Goal: Information Seeking & Learning: Learn about a topic

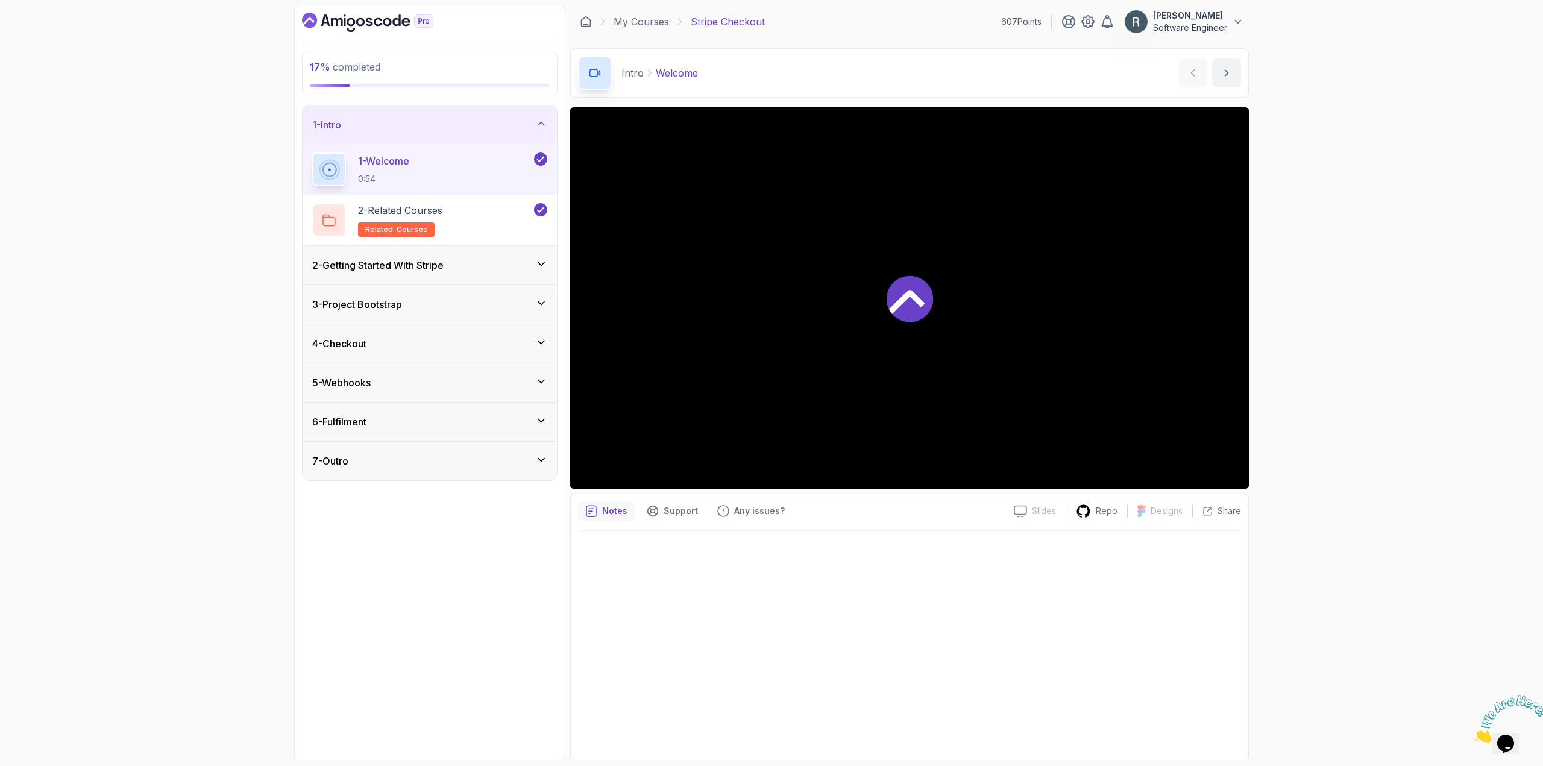
click at [474, 266] on div "2 - Getting Started With Stripe" at bounding box center [429, 265] width 235 height 14
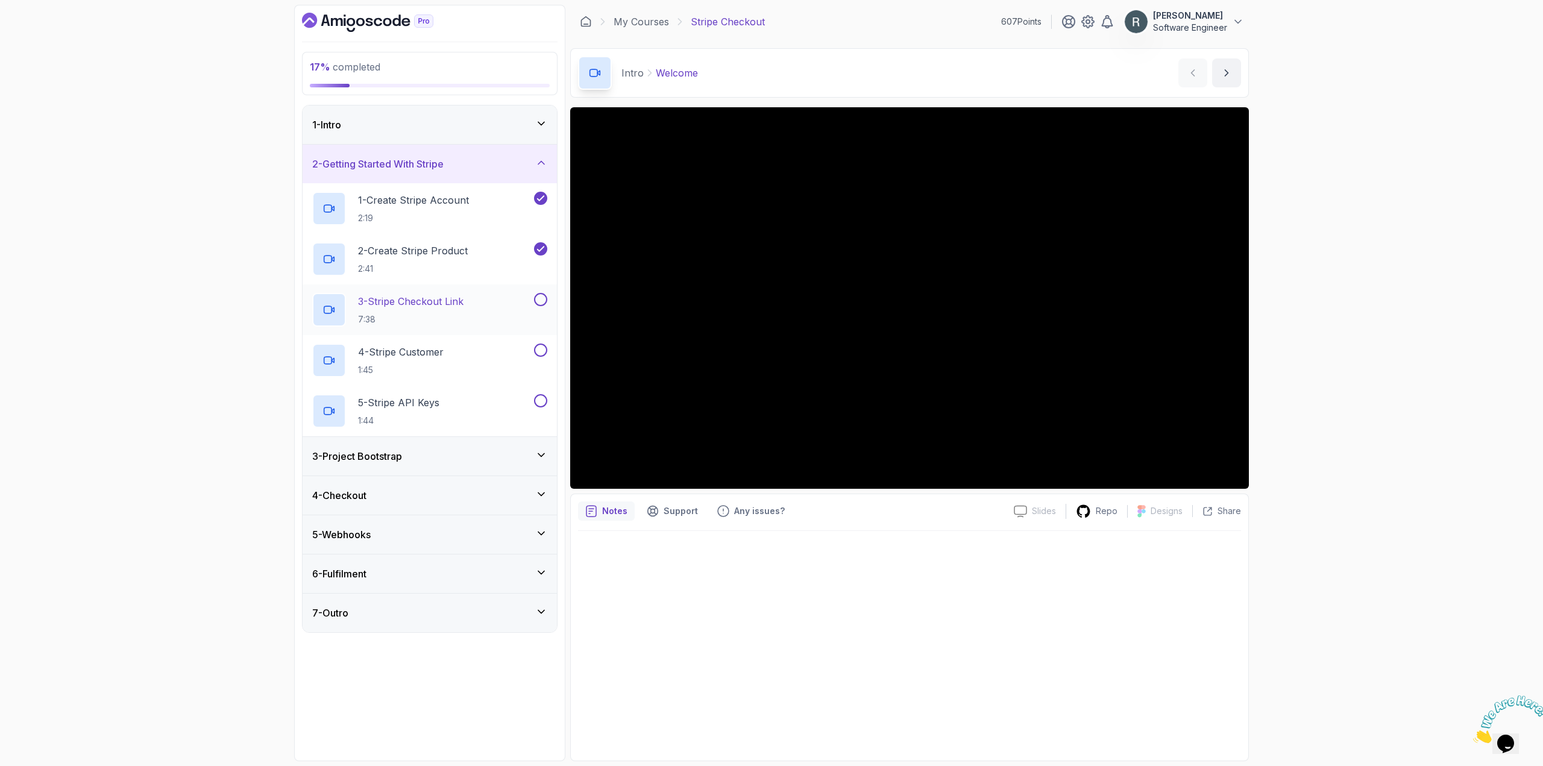
click at [497, 295] on div "3 - Stripe Checkout Link 7:38" at bounding box center [421, 310] width 219 height 34
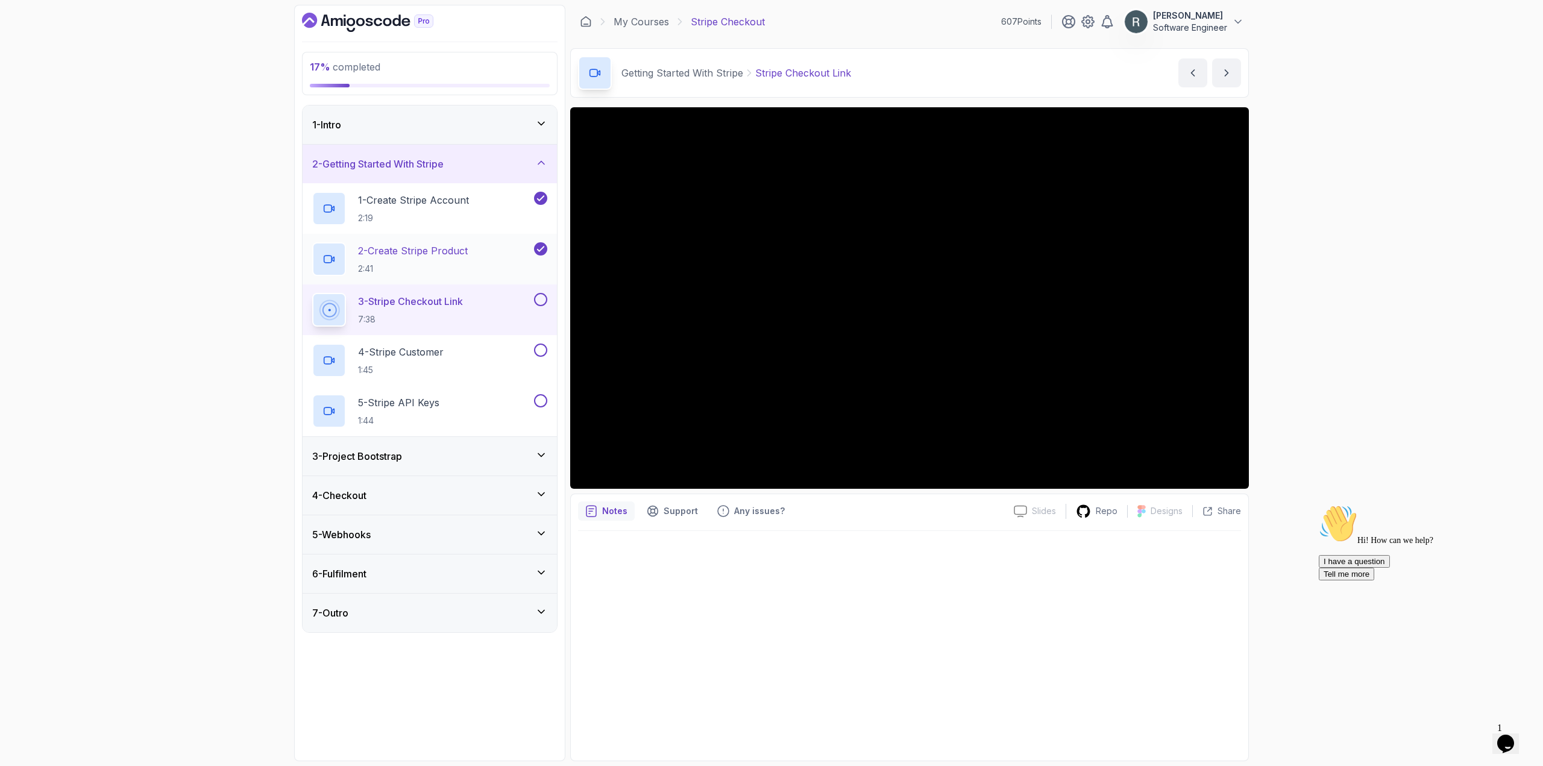
click at [487, 263] on div "2 - Create Stripe Product 2:41" at bounding box center [421, 259] width 219 height 34
click at [557, 232] on div "1 - Intro 2 - Getting Started With Stripe 1 - Create Stripe Account 2:19 2 - Cr…" at bounding box center [430, 369] width 256 height 528
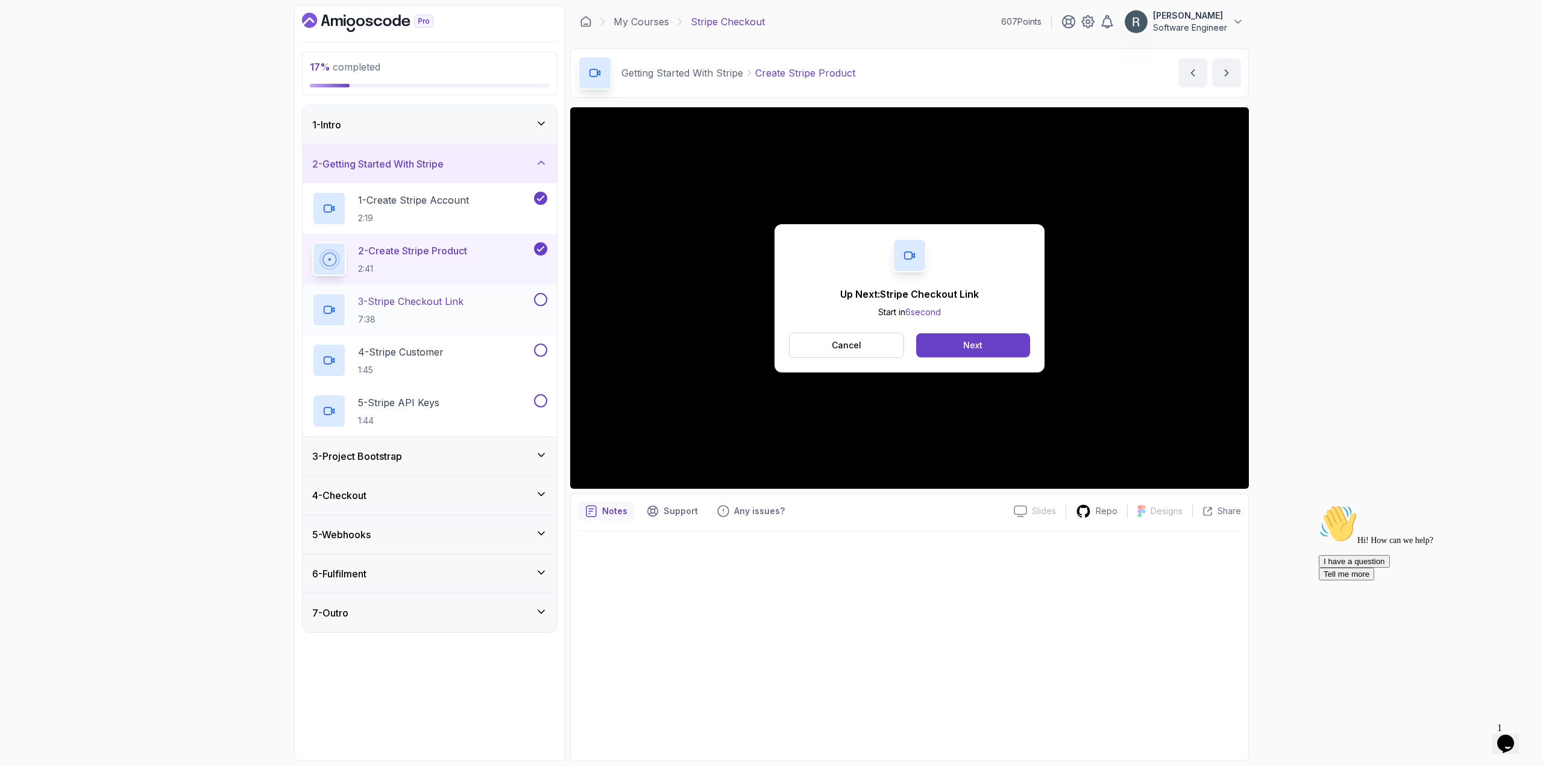
click at [502, 297] on div "3 - Stripe Checkout Link 7:38" at bounding box center [421, 310] width 219 height 34
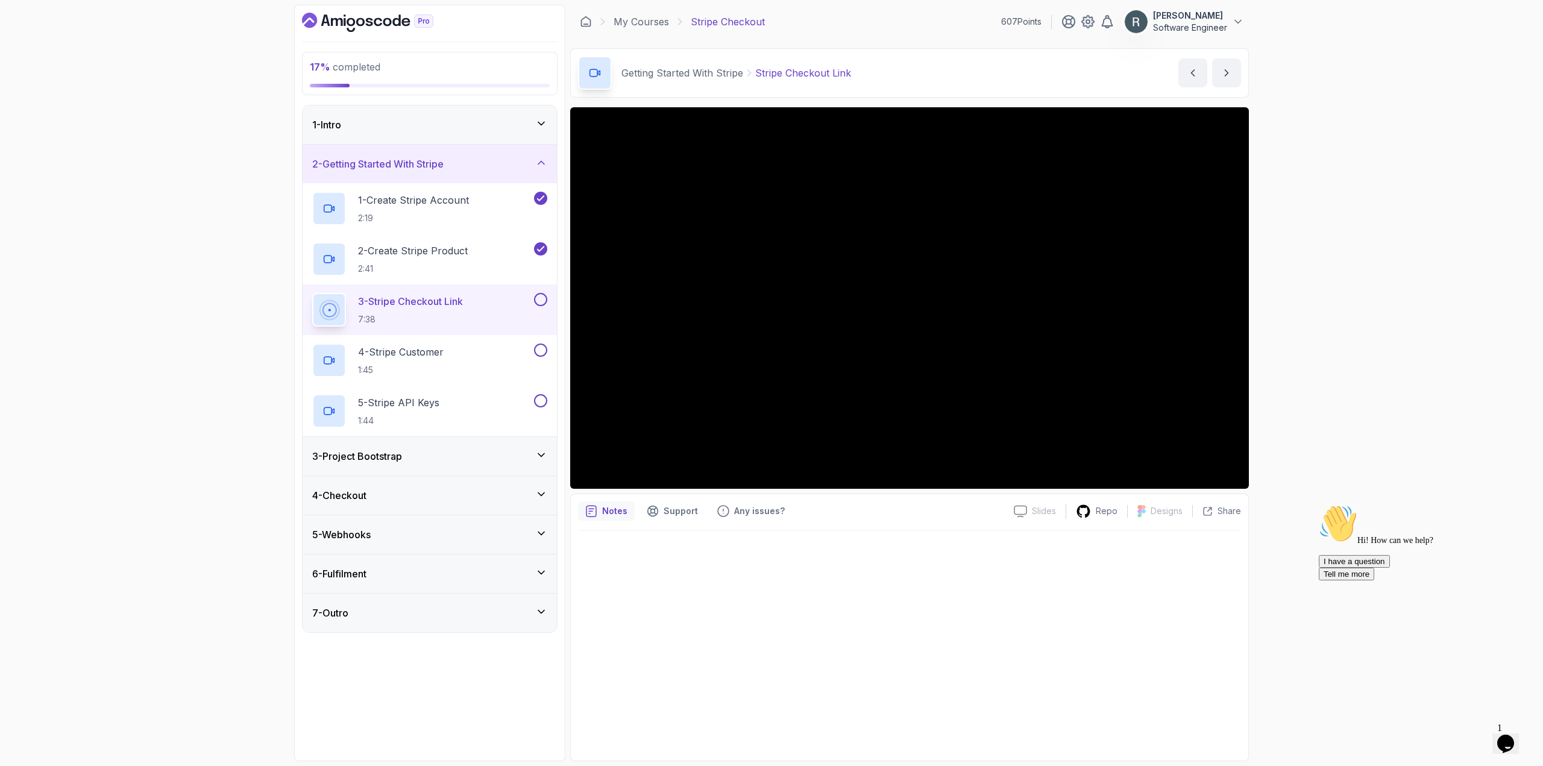
click at [538, 299] on button at bounding box center [540, 299] width 13 height 13
click at [505, 354] on div "4 - Stripe Customer 1:45" at bounding box center [421, 361] width 219 height 34
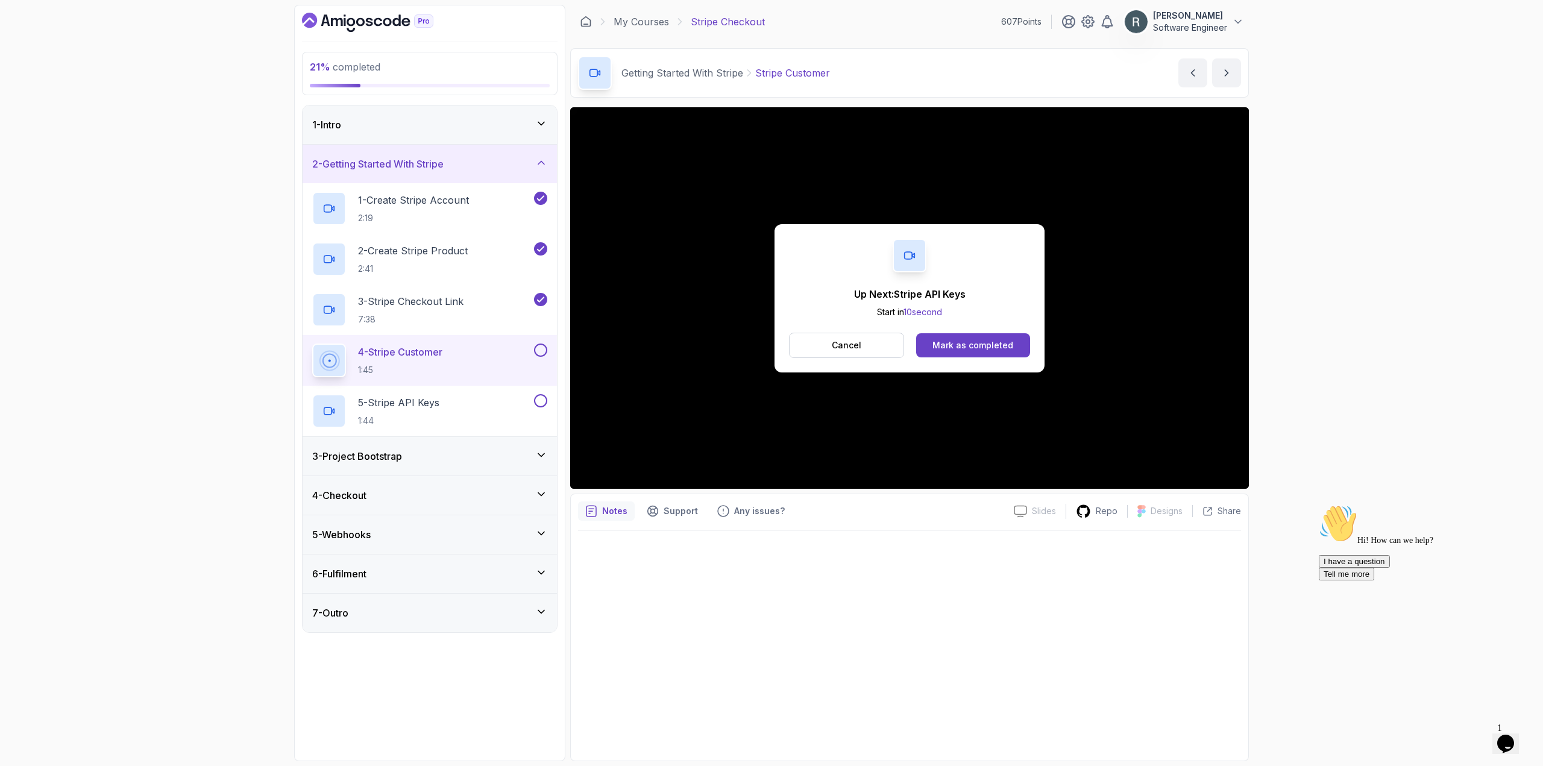
click at [541, 351] on button at bounding box center [540, 350] width 13 height 13
click at [651, 344] on div "Mark as completed" at bounding box center [973, 345] width 81 height 12
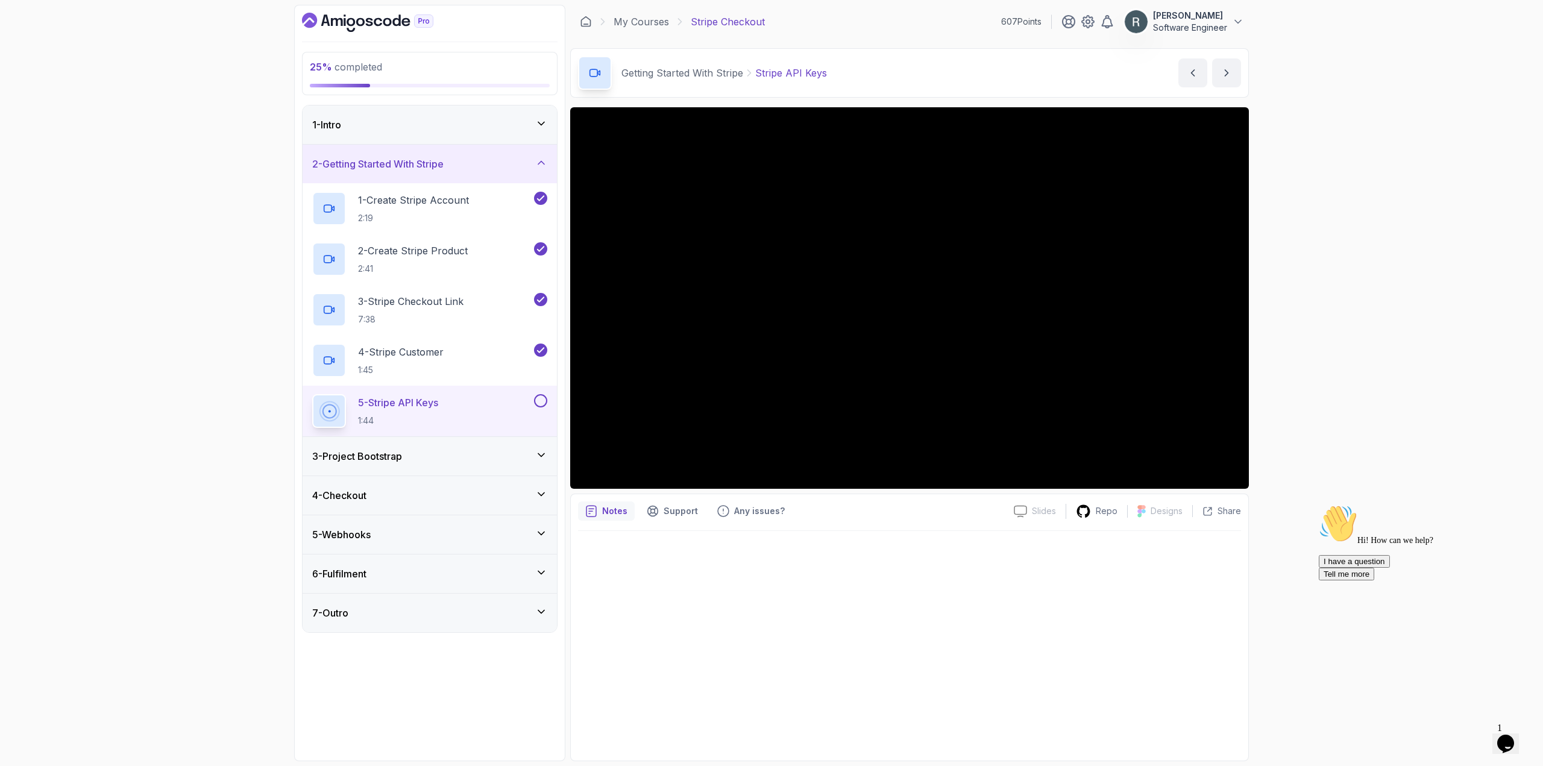
click at [541, 400] on button at bounding box center [540, 400] width 13 height 13
click at [492, 443] on div "3 - Project Bootstrap" at bounding box center [430, 456] width 254 height 39
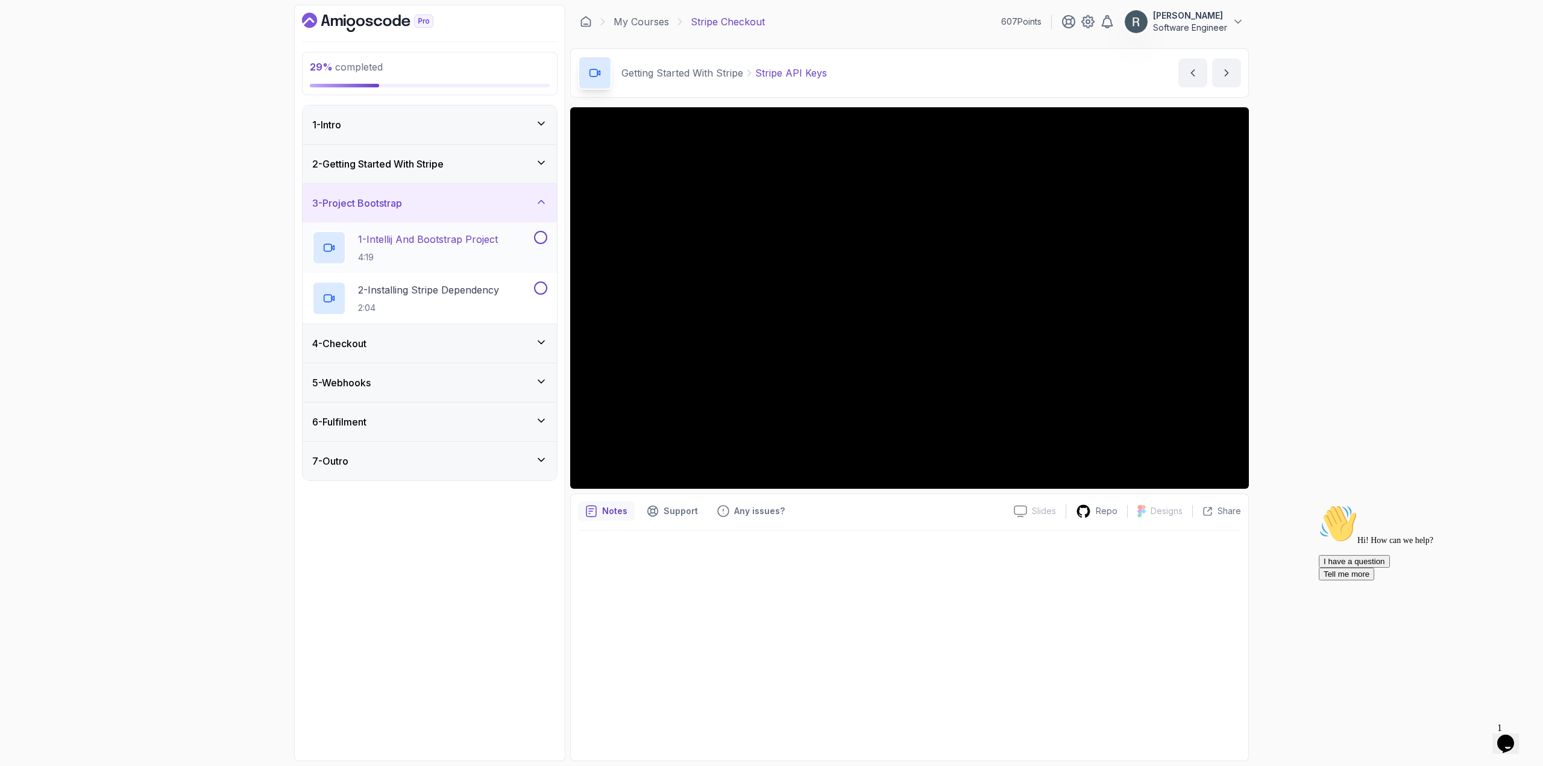
click at [486, 251] on h2 "1 - Intellij And Bootstrap Project 4:19" at bounding box center [428, 247] width 140 height 31
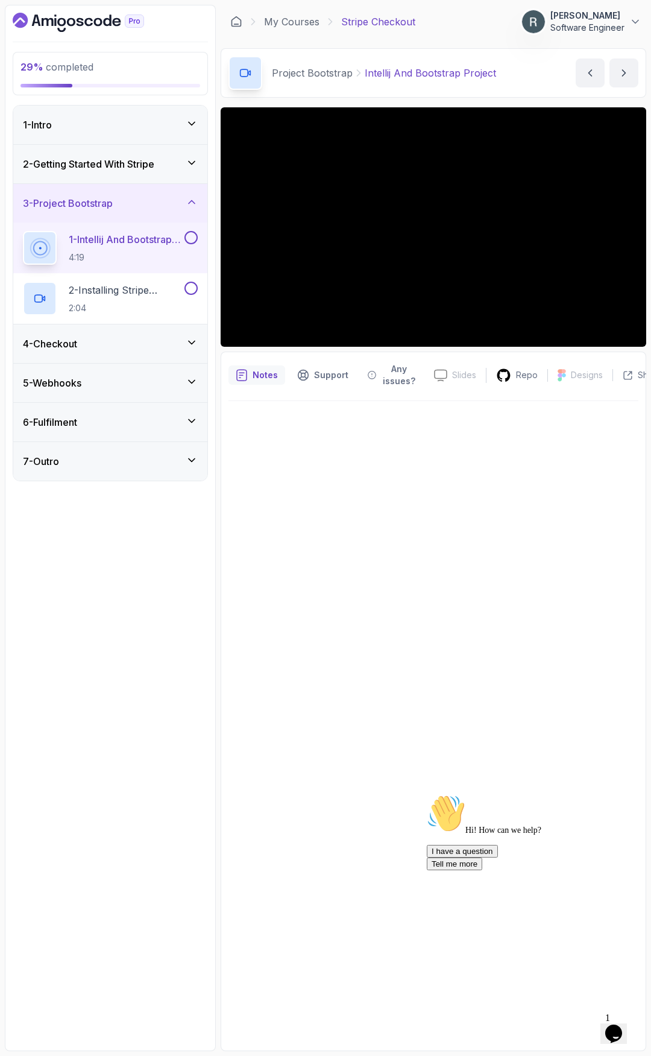
click at [194, 242] on button at bounding box center [190, 237] width 13 height 13
click at [154, 294] on p "2 - Installing Stripe Dependency" at bounding box center [125, 290] width 113 height 14
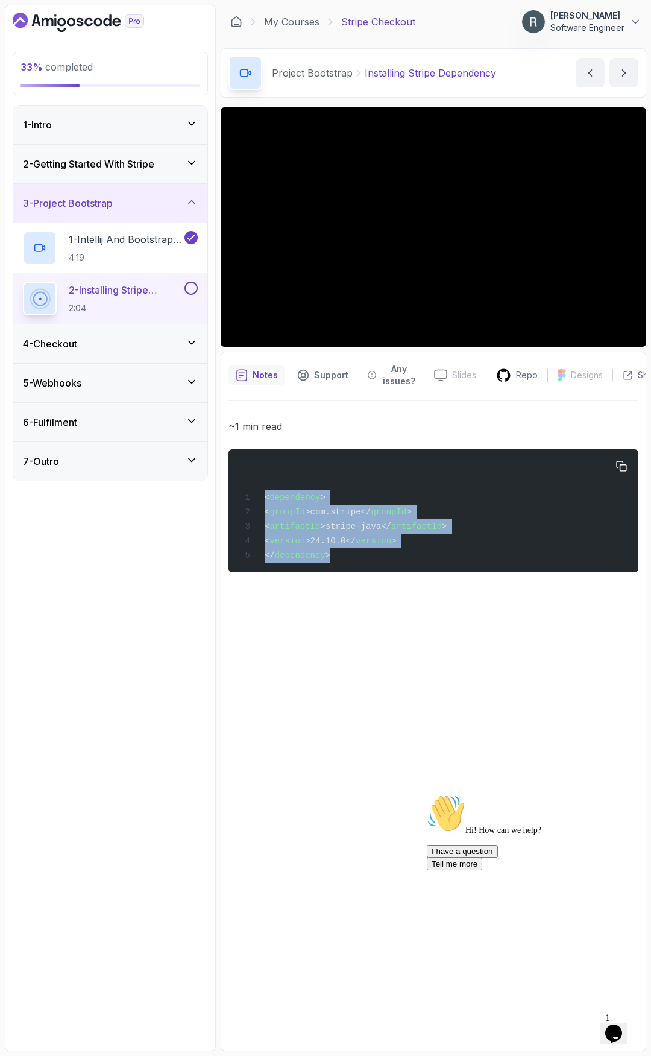
drag, startPoint x: 343, startPoint y: 558, endPoint x: 263, endPoint y: 504, distance: 96.8
click at [263, 504] on div "< dependency > < groupId >com.stripe</ groupId > < artifactId >stripe-java</ ar…" at bounding box center [433, 510] width 391 height 109
copy code "< dependency > < groupId >com.stripe</ groupId > < artifactId >stripe-java</ ar…"
click at [191, 285] on button at bounding box center [190, 288] width 13 height 13
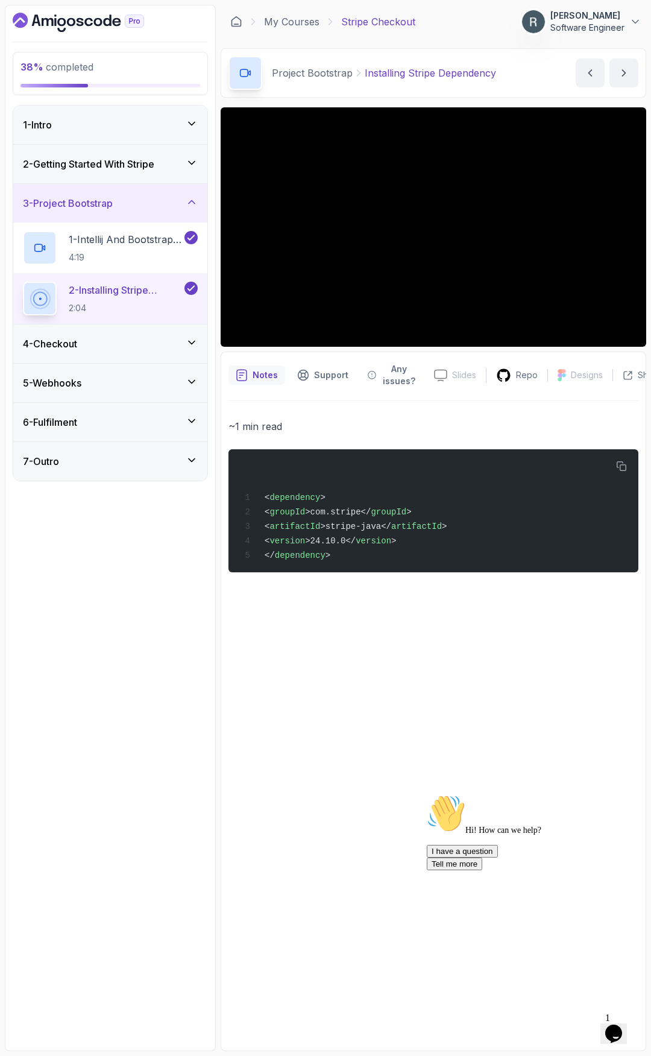
click at [166, 346] on div "4 - Checkout" at bounding box center [110, 343] width 175 height 14
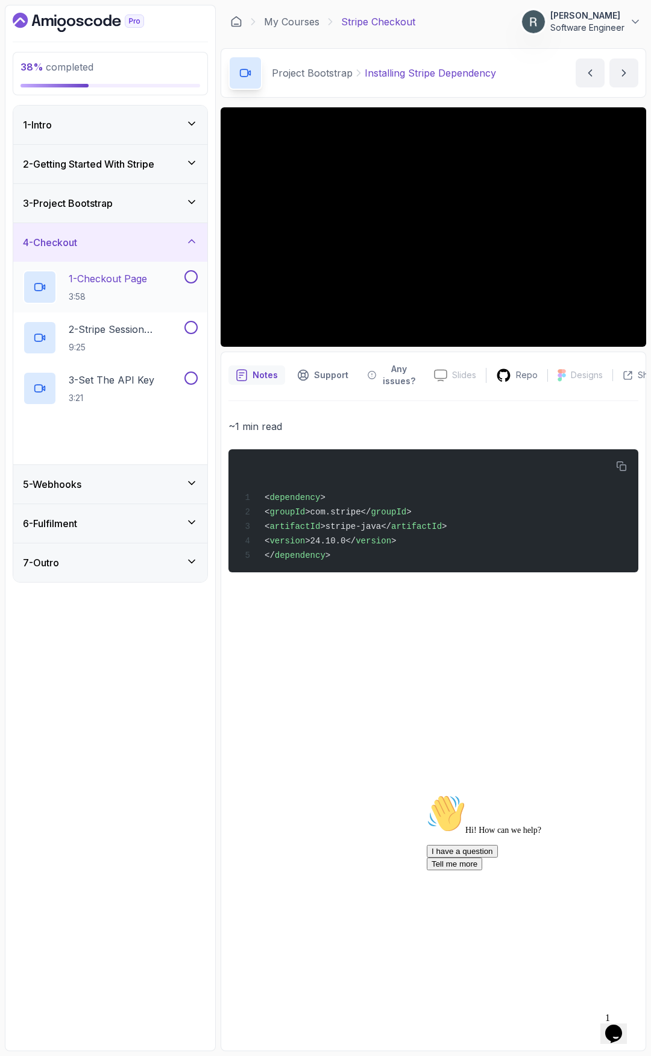
click at [142, 285] on p "1 - Checkout Page" at bounding box center [108, 278] width 78 height 14
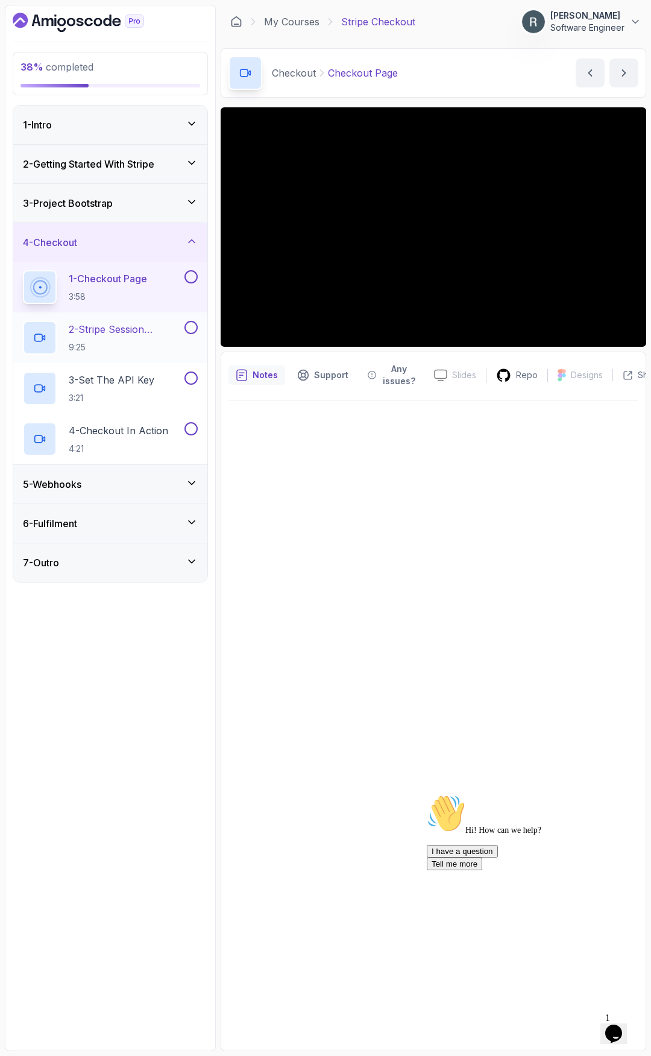
click at [171, 326] on p "2 - Stripe Session Endpoint" at bounding box center [125, 329] width 113 height 14
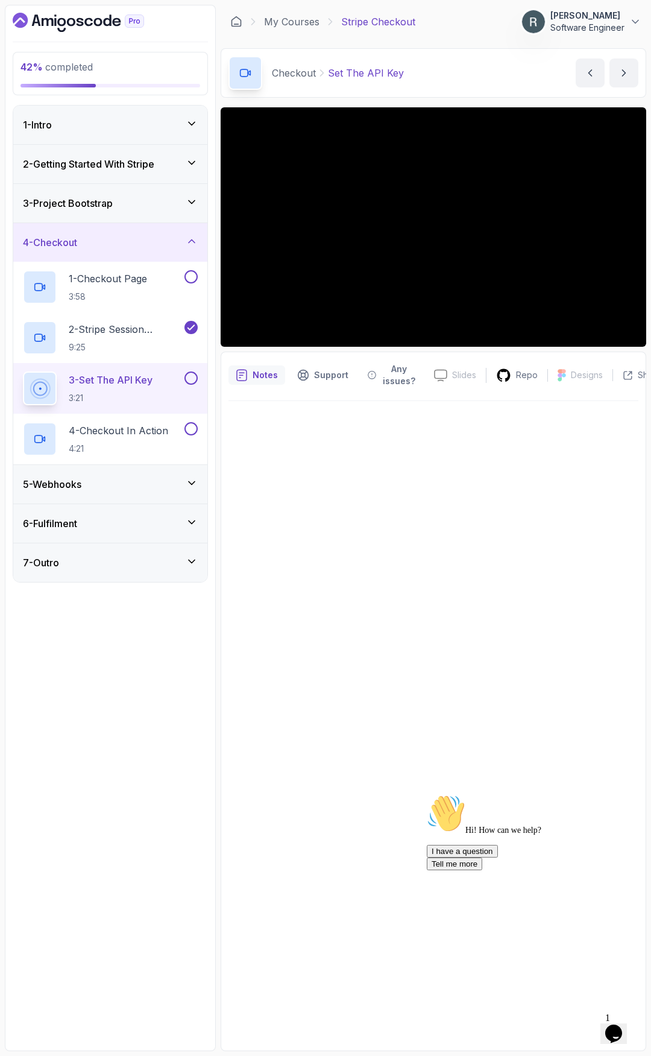
click at [190, 380] on button at bounding box center [190, 377] width 13 height 13
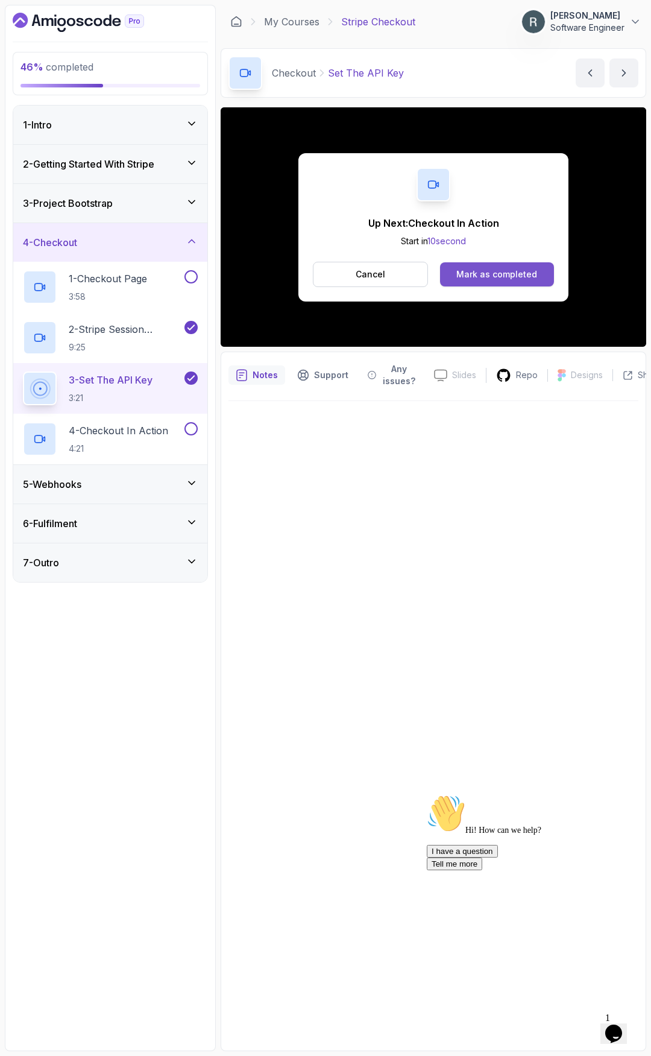
click at [526, 274] on div "Mark as completed" at bounding box center [496, 274] width 81 height 12
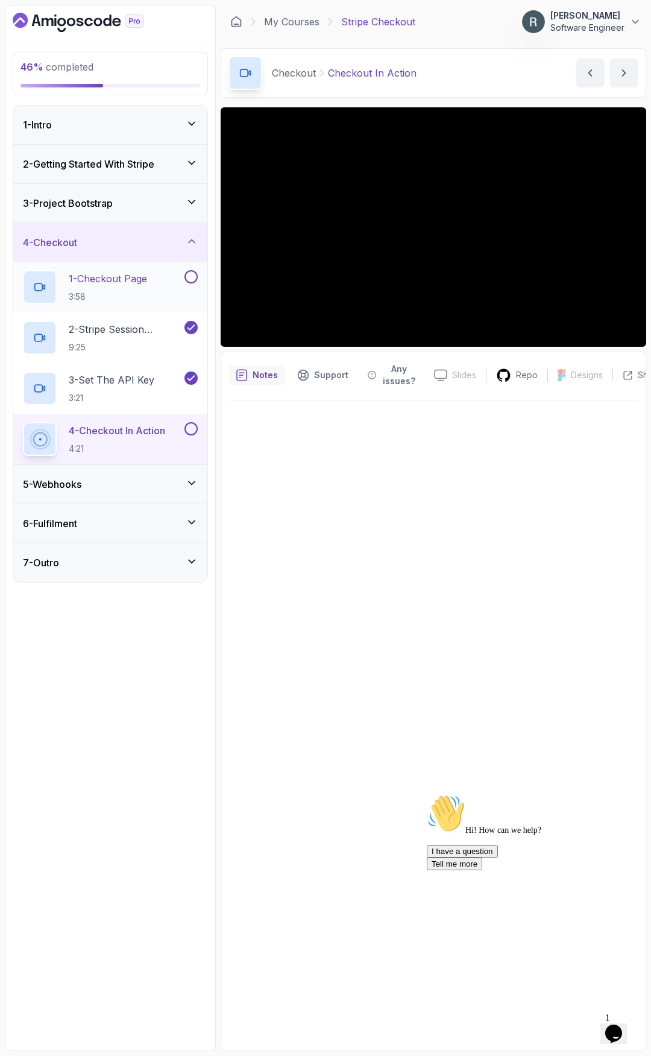
click at [189, 279] on button at bounding box center [190, 276] width 13 height 13
click at [191, 427] on button at bounding box center [190, 428] width 13 height 13
click at [156, 482] on div "5 - Webhooks" at bounding box center [110, 484] width 175 height 14
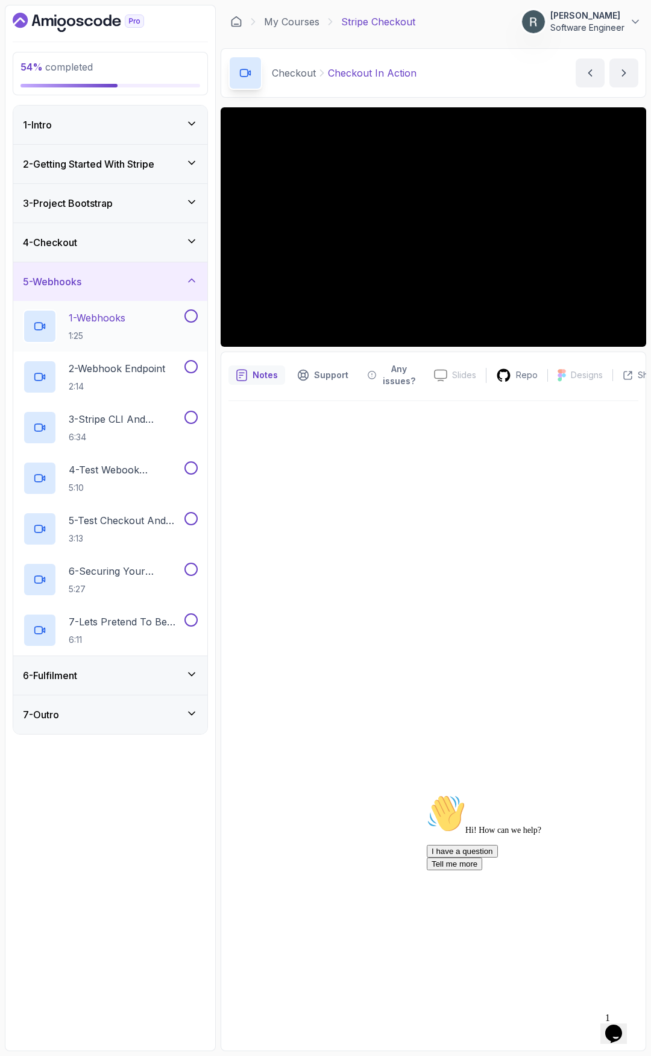
click at [125, 334] on p "1:25" at bounding box center [97, 336] width 57 height 12
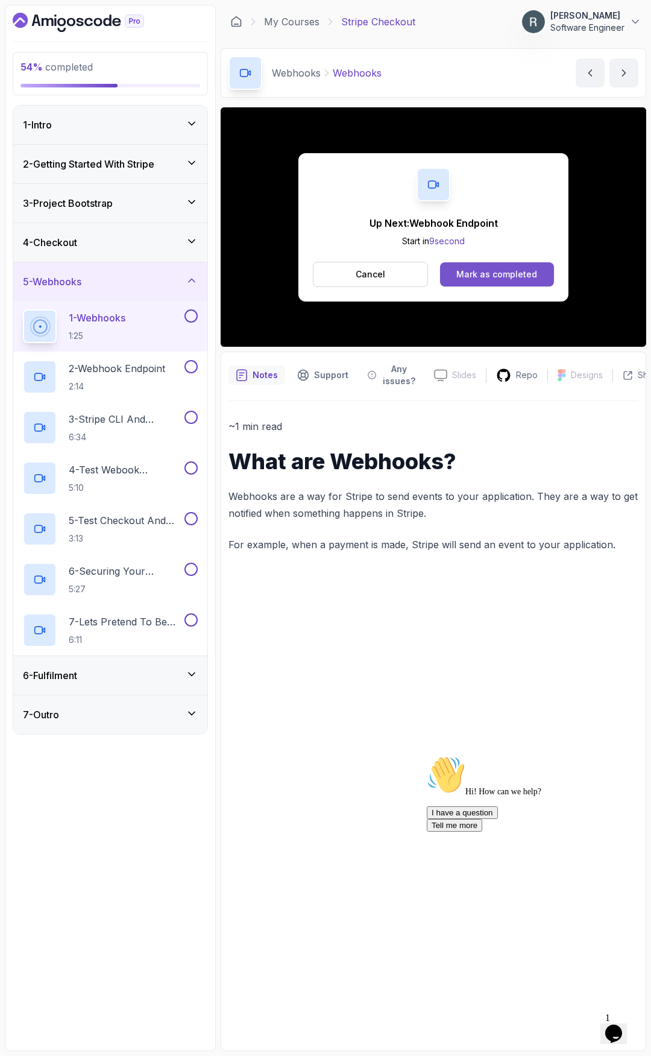
click at [508, 272] on div "Mark as completed" at bounding box center [496, 274] width 81 height 12
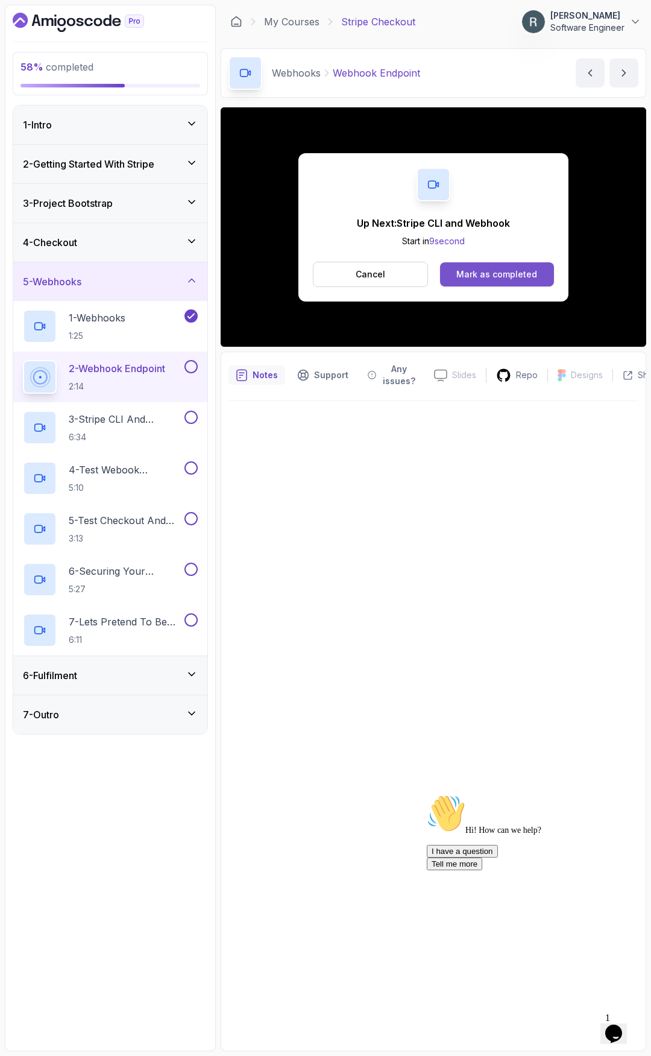
click at [503, 273] on div "Mark as completed" at bounding box center [496, 274] width 81 height 12
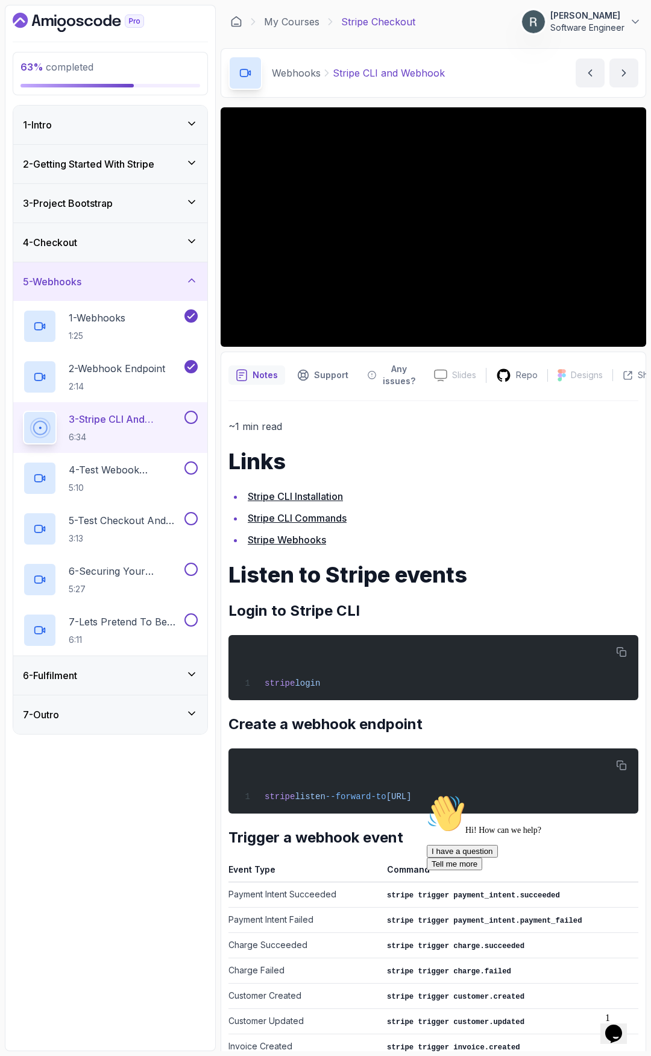
drag, startPoint x: 588, startPoint y: 799, endPoint x: 394, endPoint y: 798, distance: 194.7
click html "Hi! How can we help? I have a question Tell me more"
click at [620, 767] on icon "button" at bounding box center [622, 765] width 10 height 10
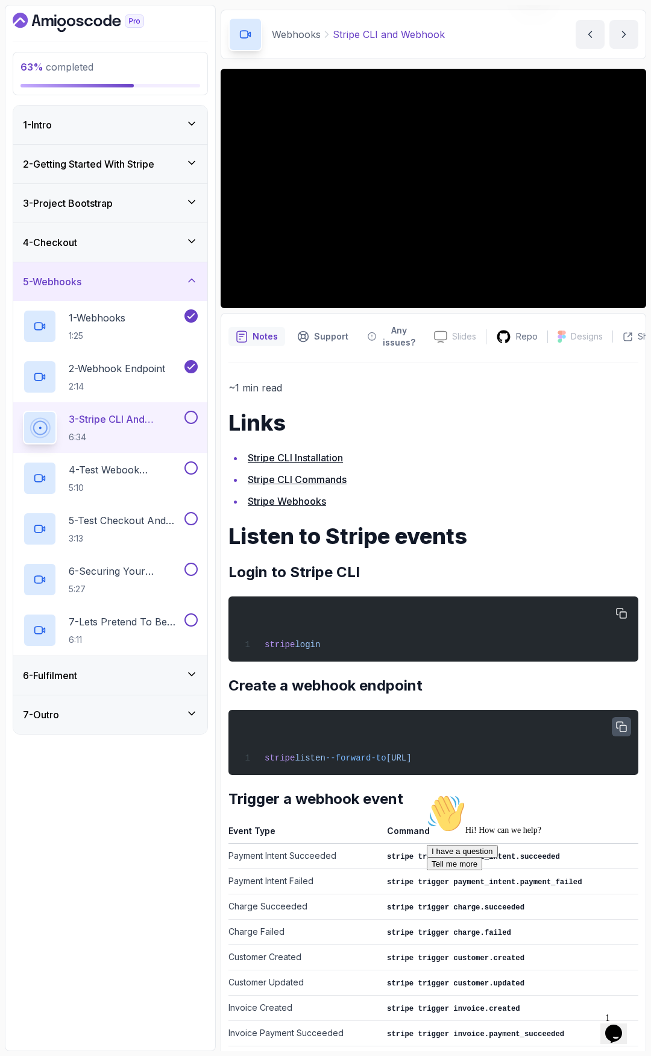
scroll to position [33, 0]
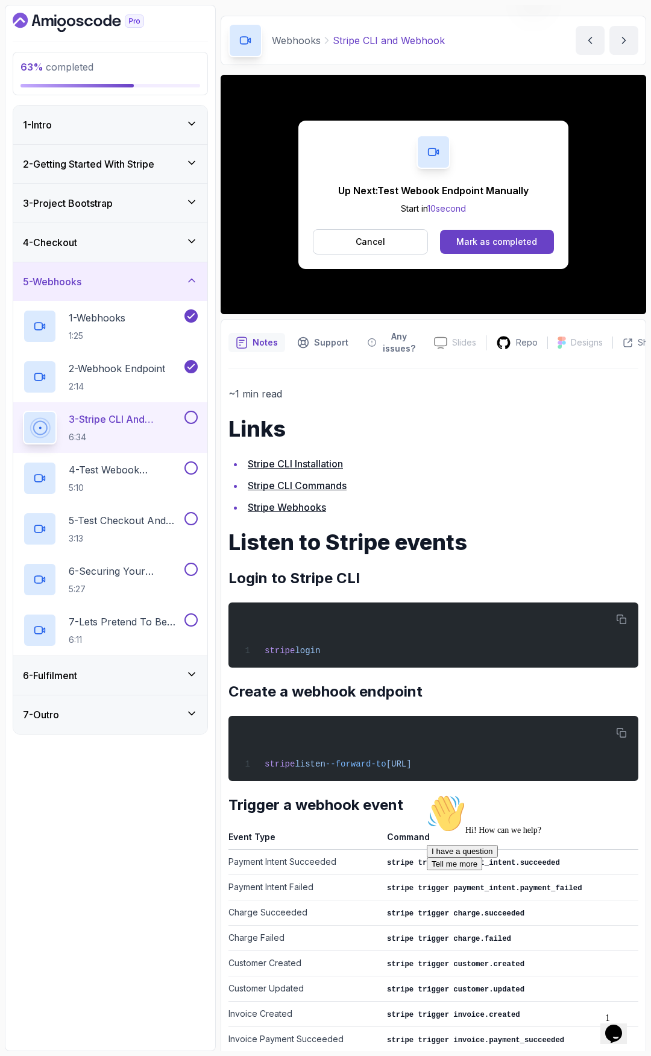
click at [189, 415] on button at bounding box center [190, 417] width 13 height 13
click at [154, 479] on h2 "4 - Test Webook Endpoint Manually 5:10" at bounding box center [125, 477] width 113 height 31
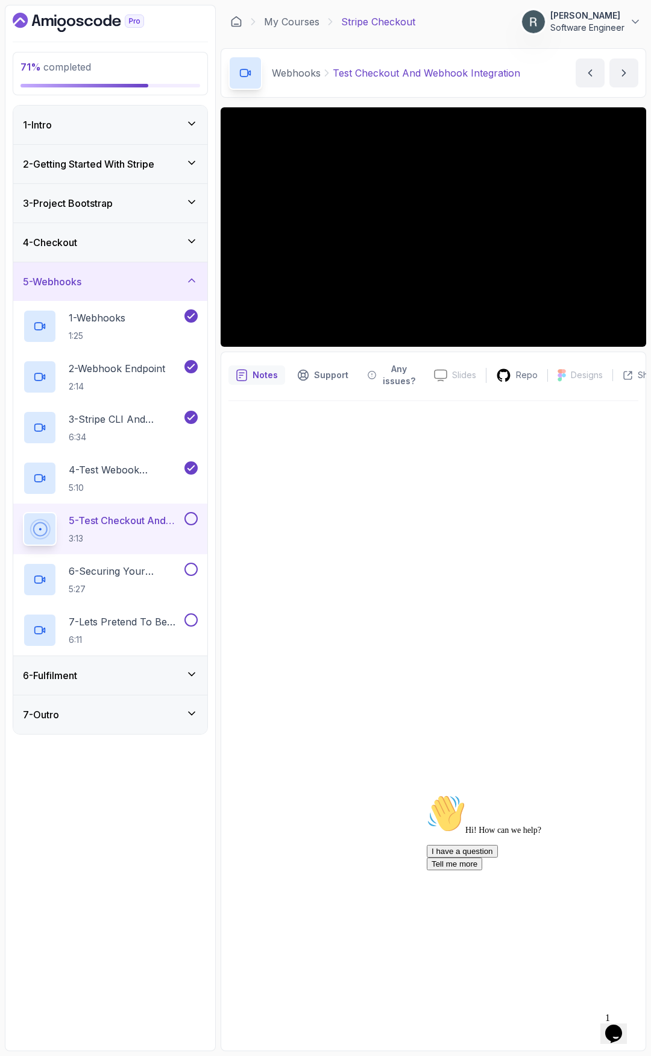
click at [198, 523] on div "5 - Test Checkout And Webhook Integration 3:13" at bounding box center [110, 528] width 194 height 51
click at [191, 518] on button at bounding box center [190, 518] width 13 height 13
click at [134, 570] on p "6 - Securing Your Webhook" at bounding box center [125, 571] width 113 height 14
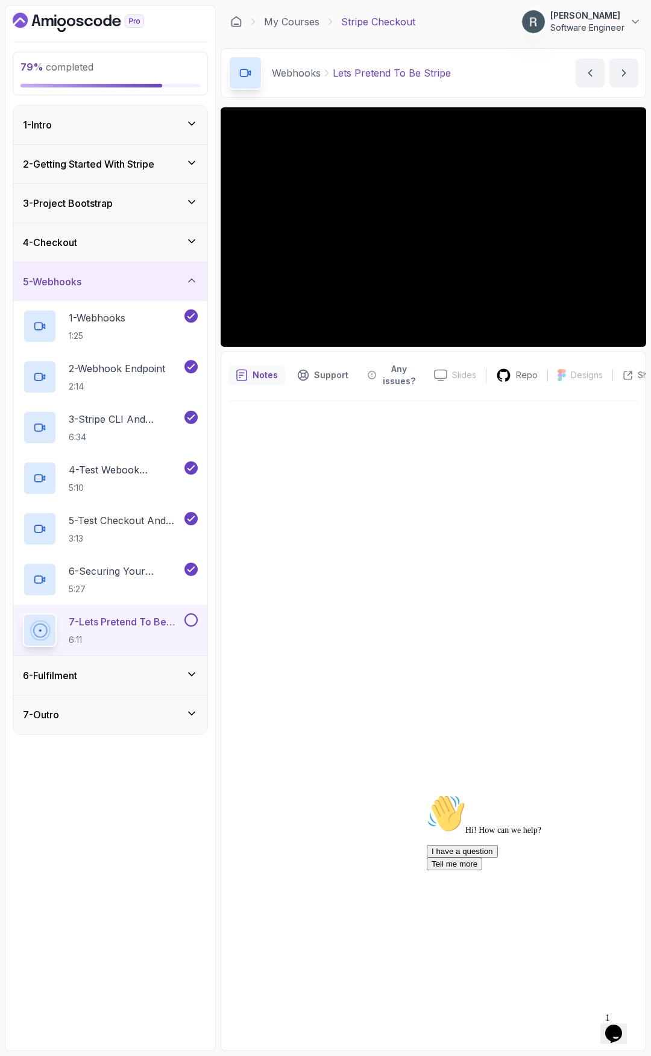
click at [83, 674] on div "6 - Fulfilment" at bounding box center [110, 675] width 175 height 14
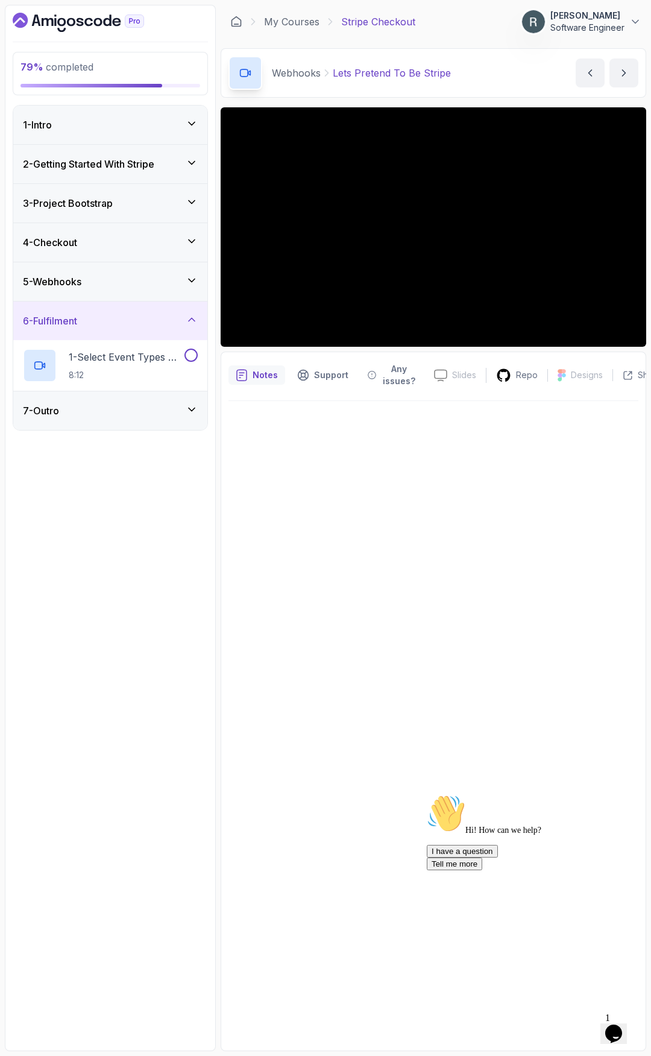
click at [137, 425] on div "7 - Outro" at bounding box center [110, 410] width 194 height 39
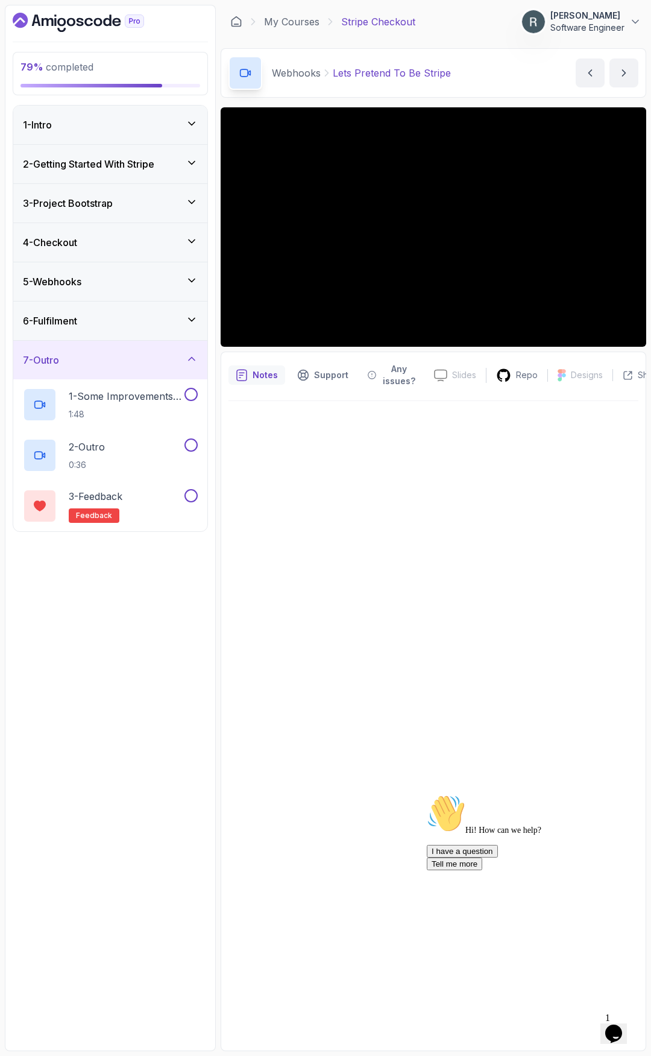
click at [156, 354] on div "7 - Outro" at bounding box center [110, 360] width 175 height 14
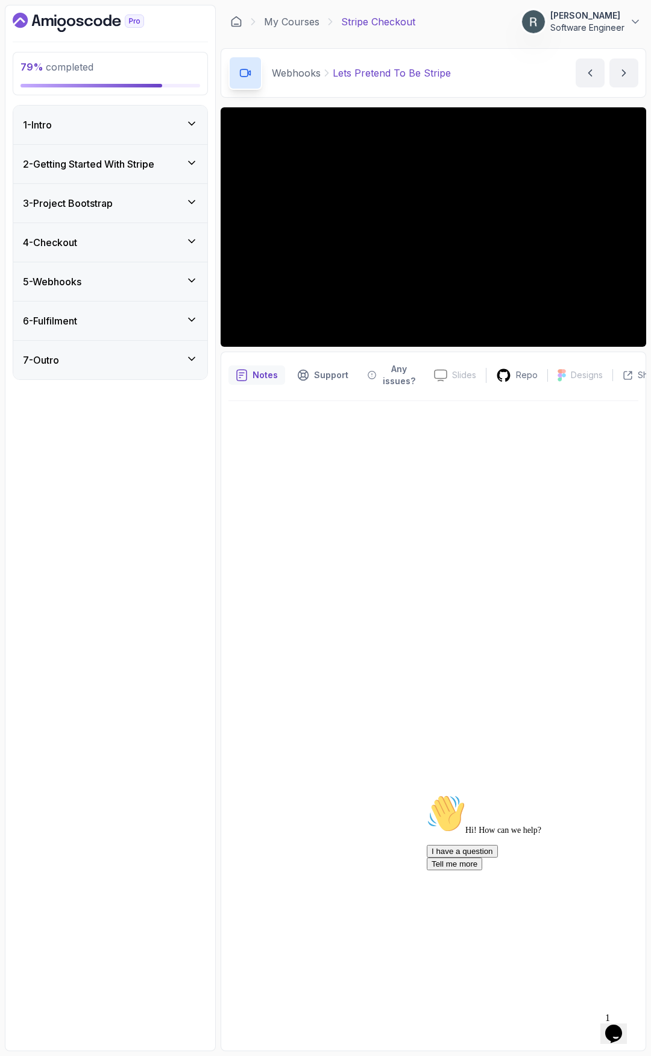
click at [147, 317] on div "6 - Fulfilment" at bounding box center [110, 321] width 175 height 14
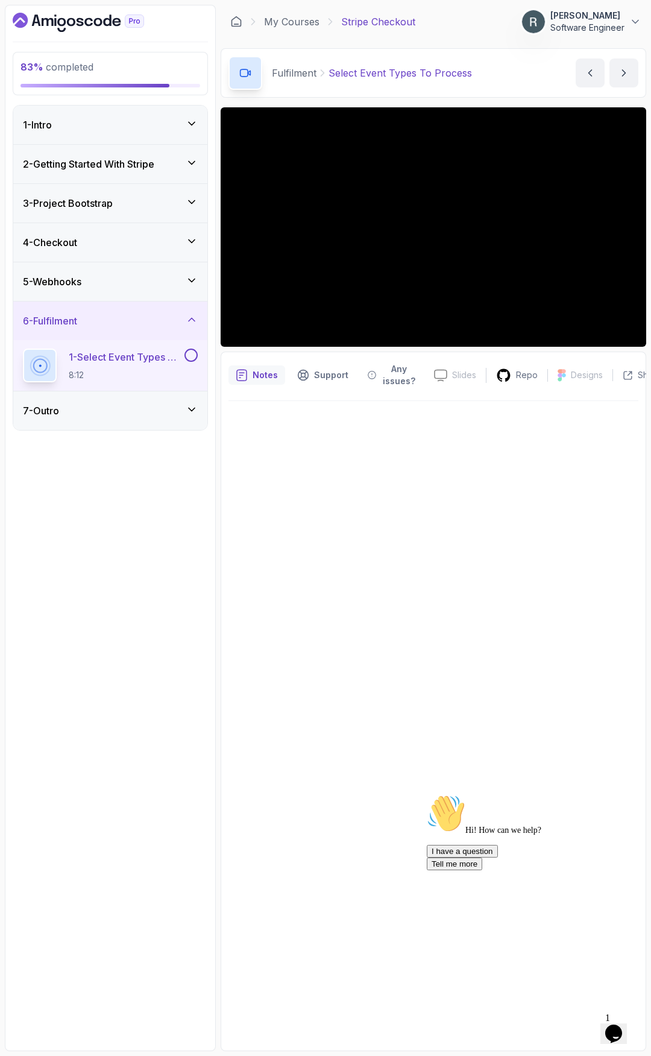
click at [468, 619] on div at bounding box center [433, 722] width 410 height 642
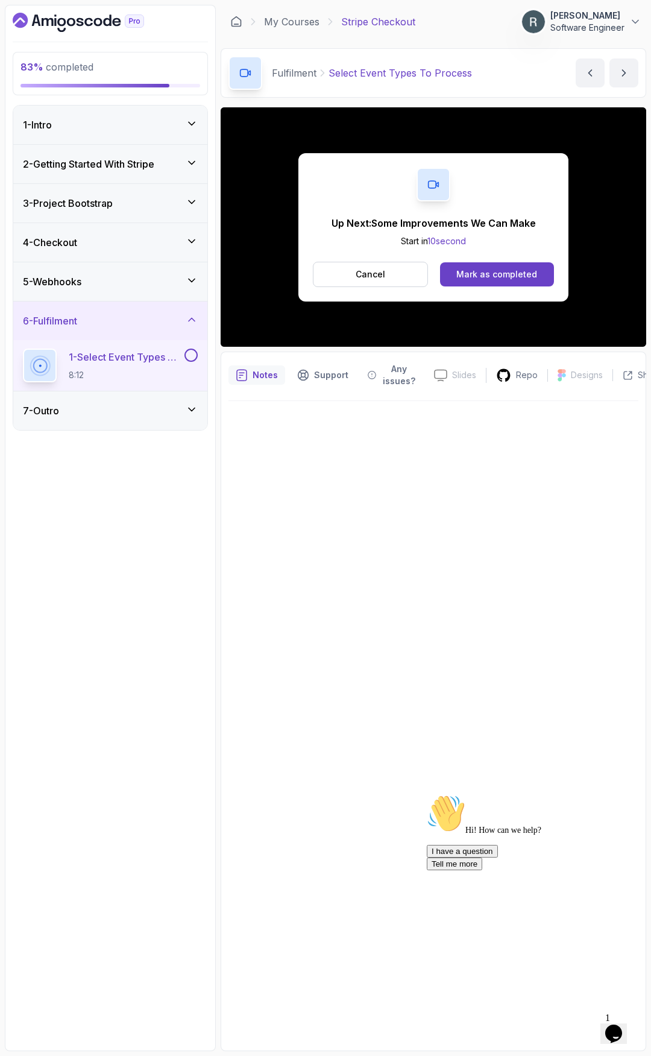
click at [195, 354] on button at bounding box center [190, 354] width 13 height 13
click at [475, 272] on div "Mark as completed" at bounding box center [496, 274] width 81 height 12
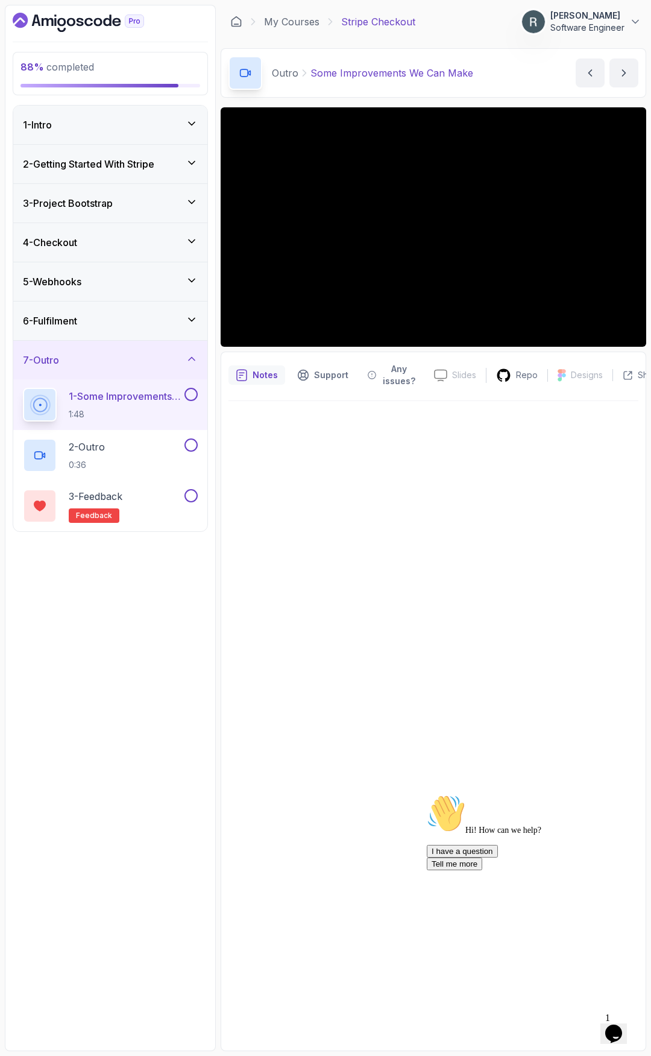
click at [190, 395] on button at bounding box center [190, 394] width 13 height 13
click at [191, 443] on button at bounding box center [190, 444] width 13 height 13
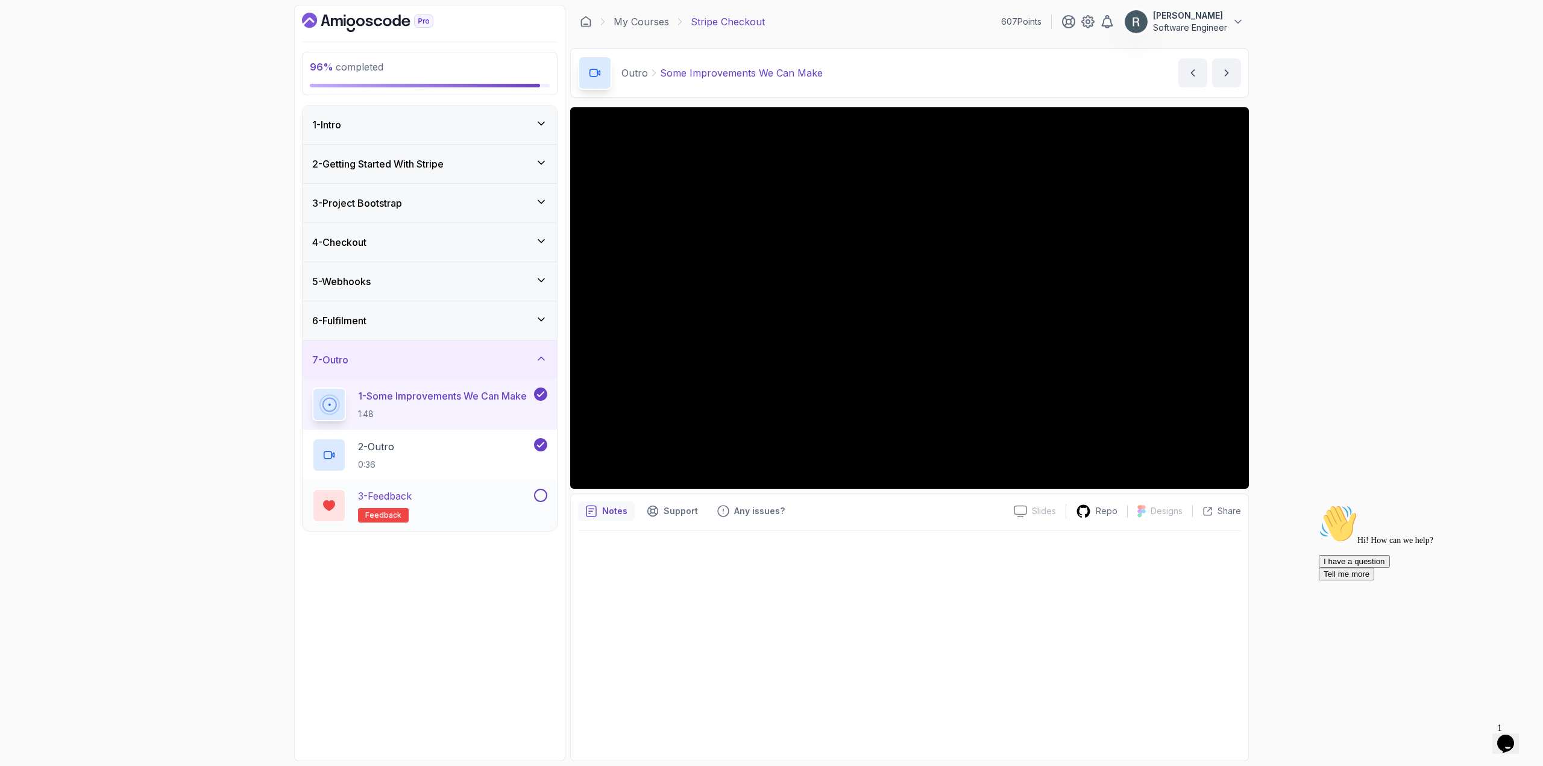
click at [513, 495] on div "3 - Feedback feedback" at bounding box center [421, 506] width 219 height 34
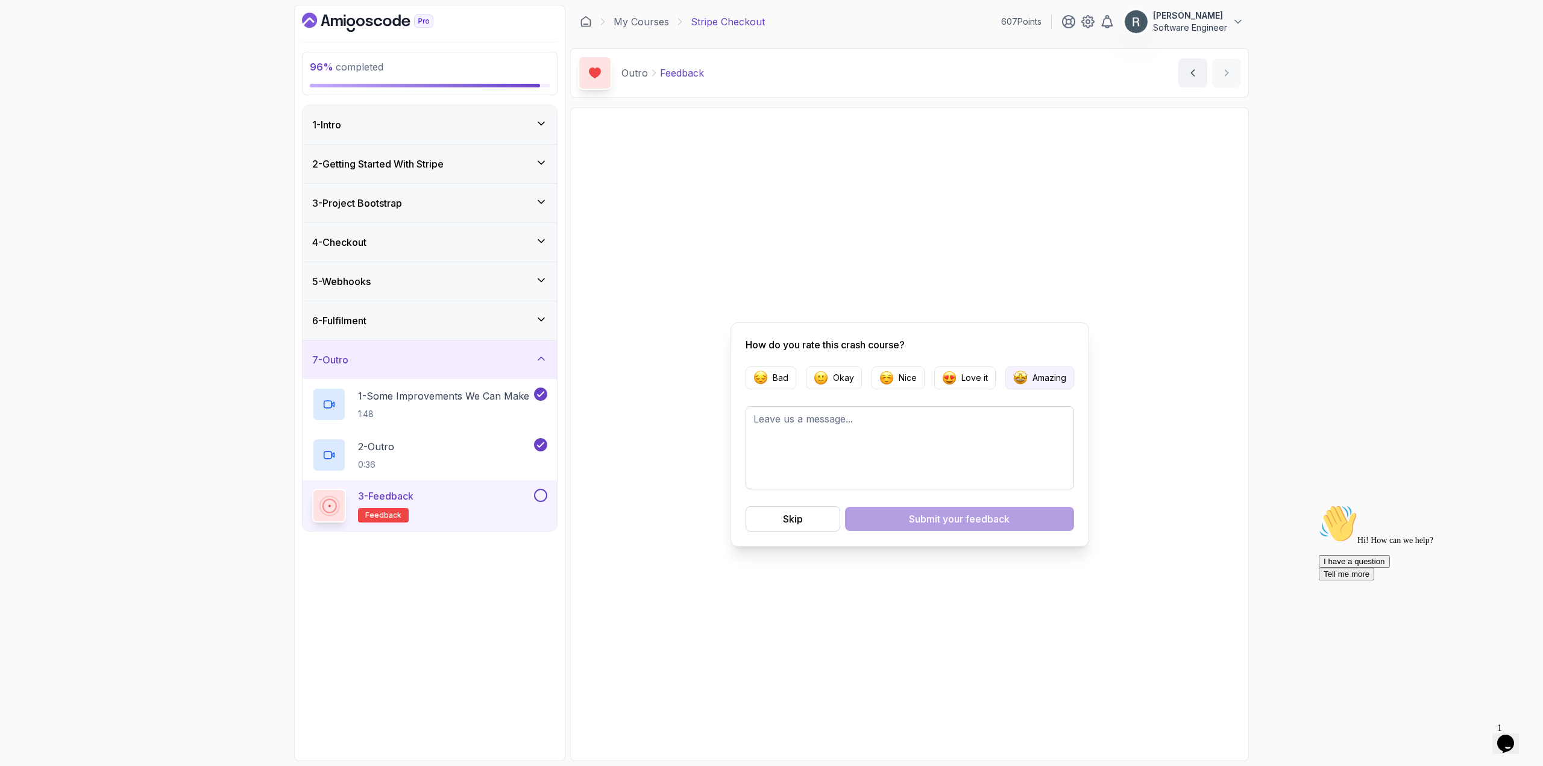
click at [651, 382] on p "Amazing" at bounding box center [1050, 378] width 34 height 12
click at [651, 518] on div "Submit your feedback" at bounding box center [959, 519] width 101 height 14
click at [541, 495] on button at bounding box center [540, 495] width 13 height 13
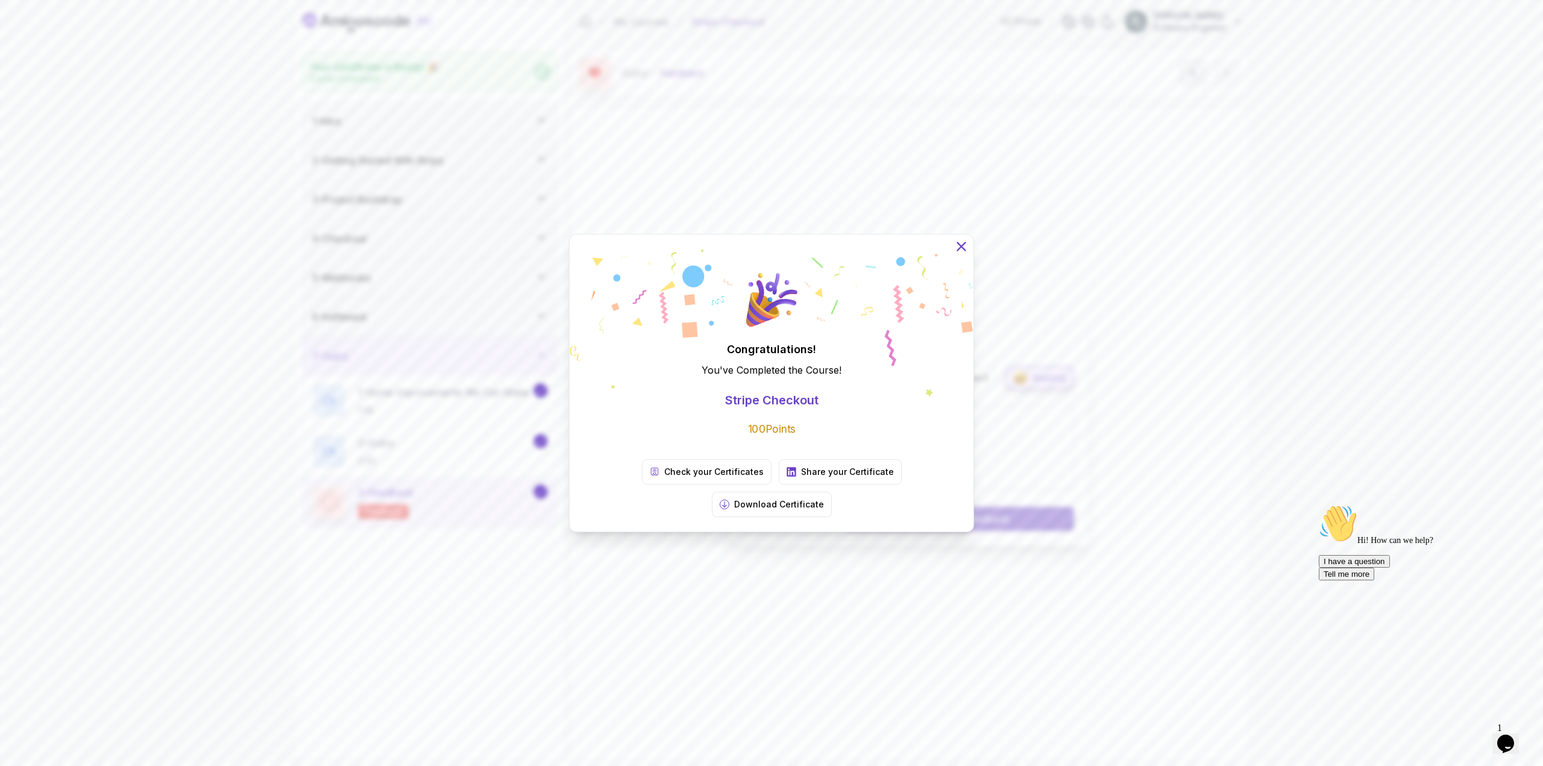
click at [651, 250] on icon at bounding box center [961, 246] width 8 height 8
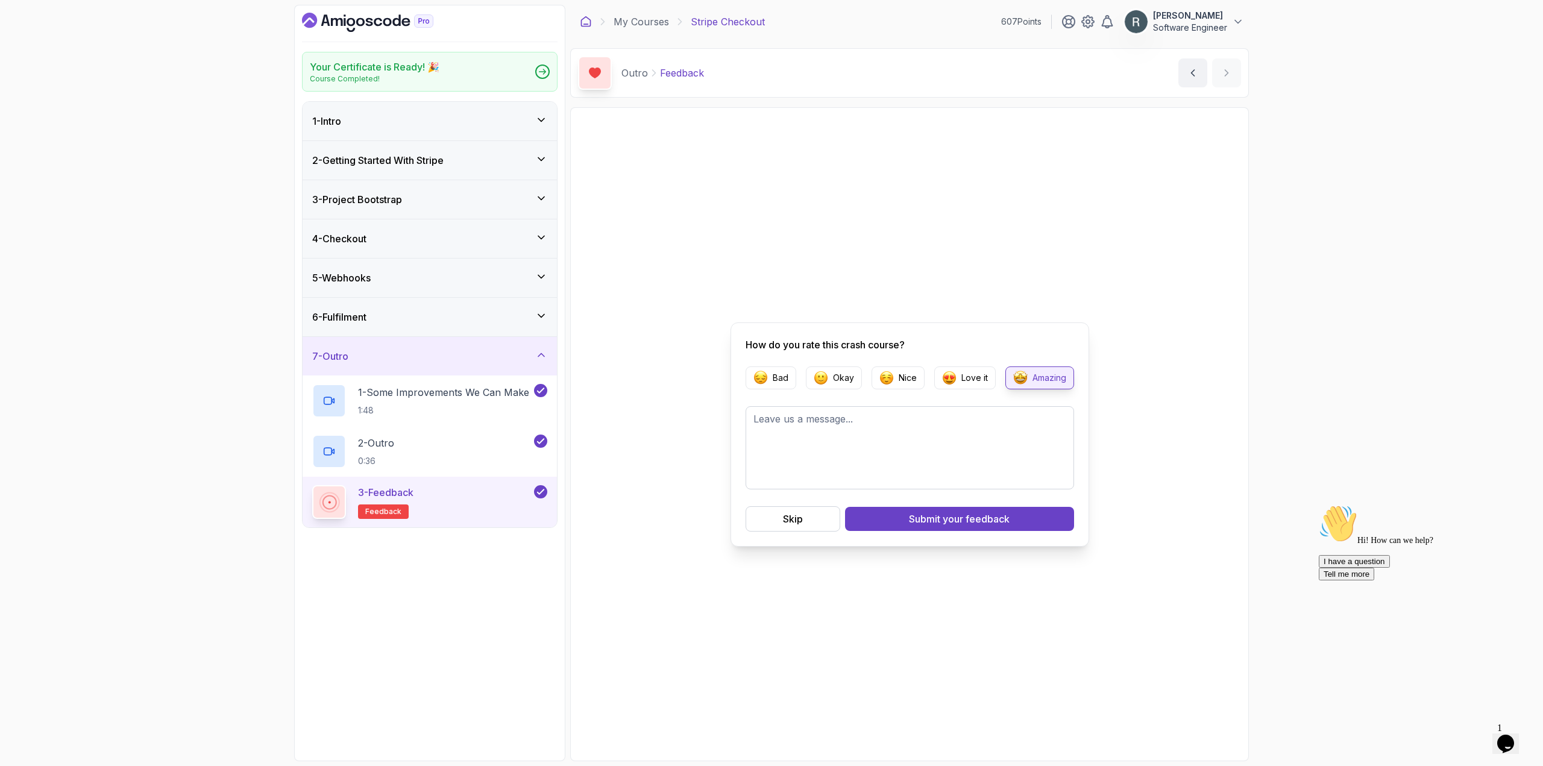
click at [587, 21] on icon at bounding box center [586, 22] width 12 height 12
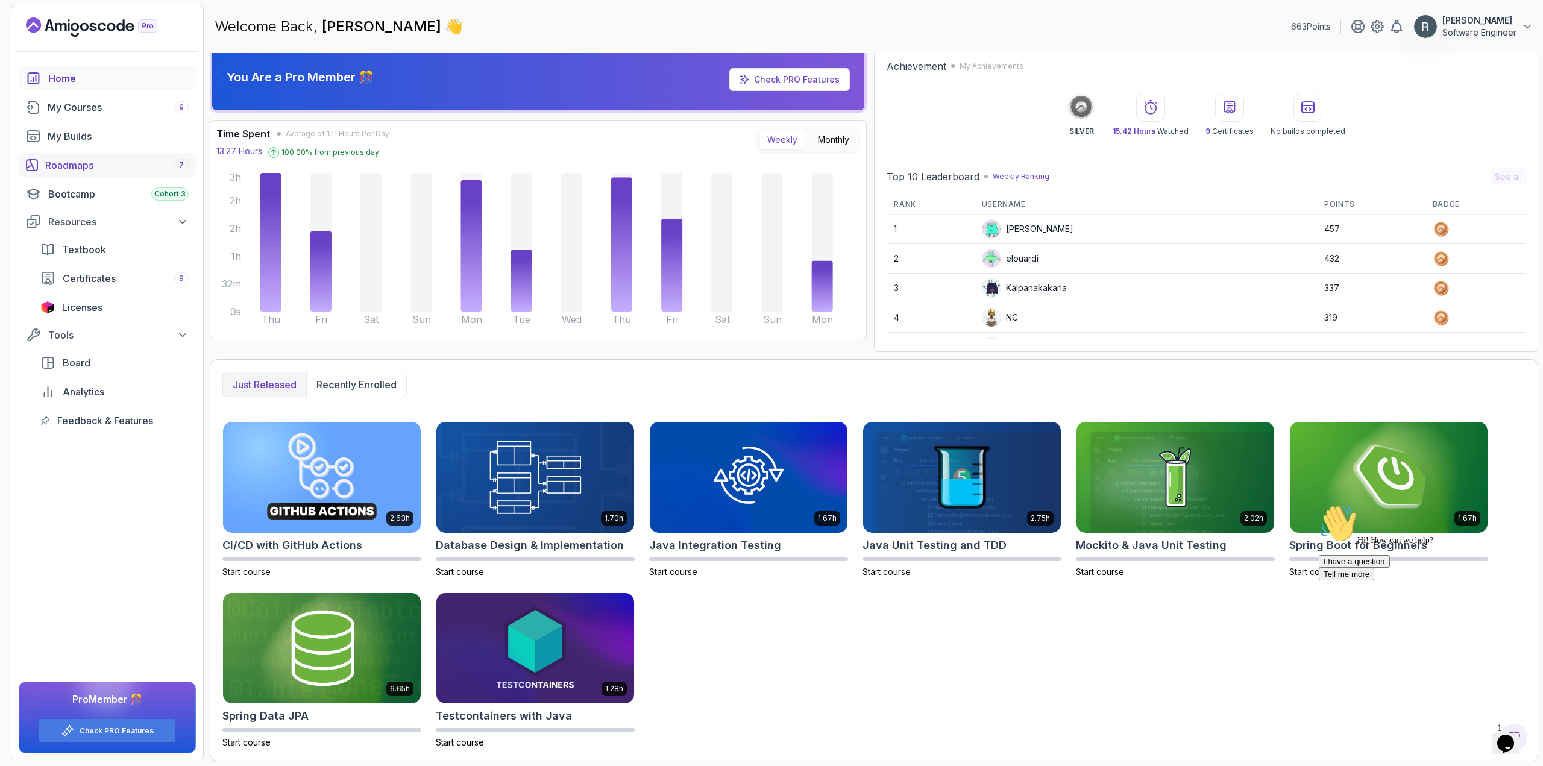
click at [118, 163] on div "Roadmaps 7" at bounding box center [116, 165] width 143 height 14
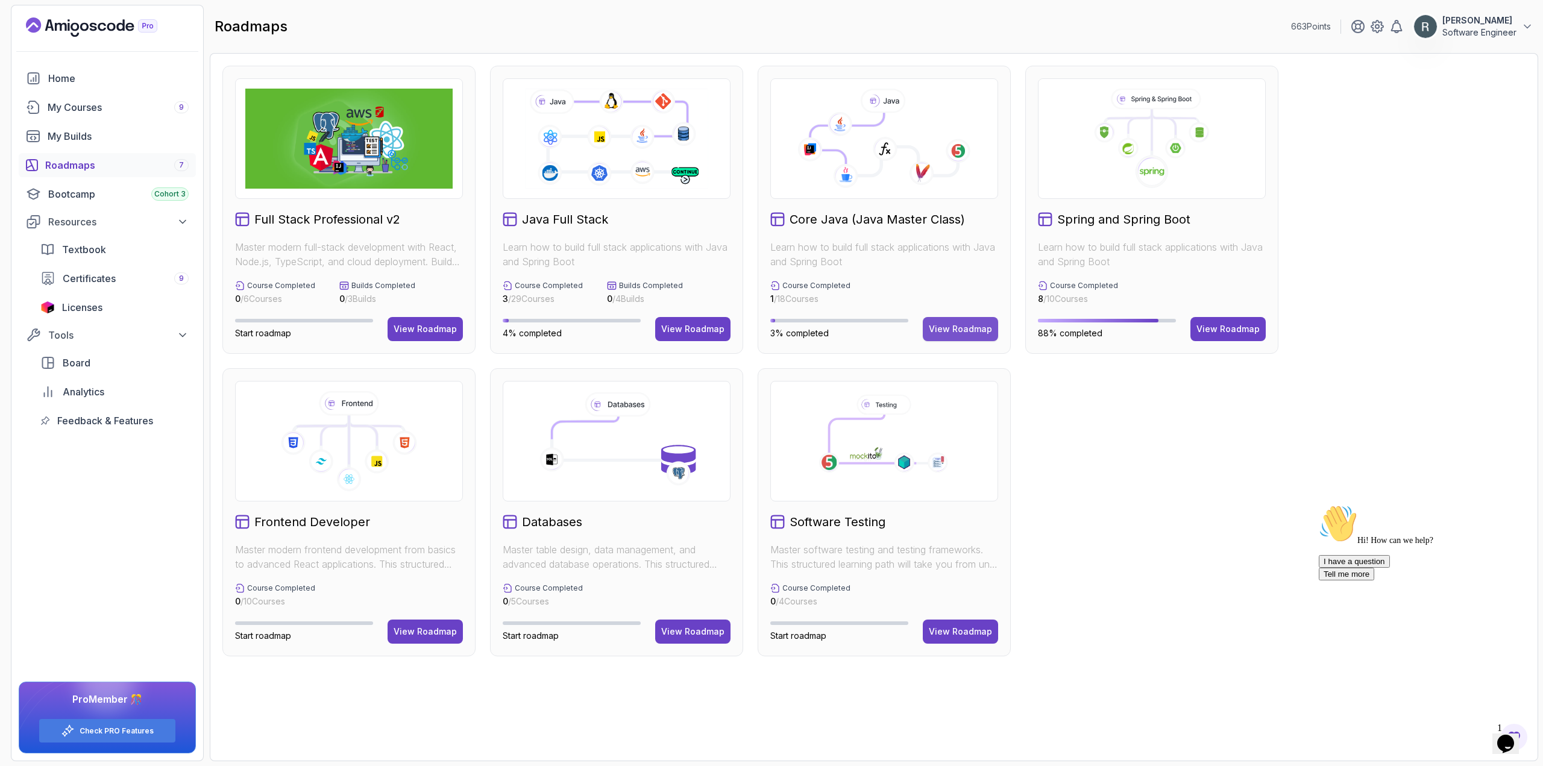
click at [651, 336] on button "View Roadmap" at bounding box center [960, 329] width 75 height 24
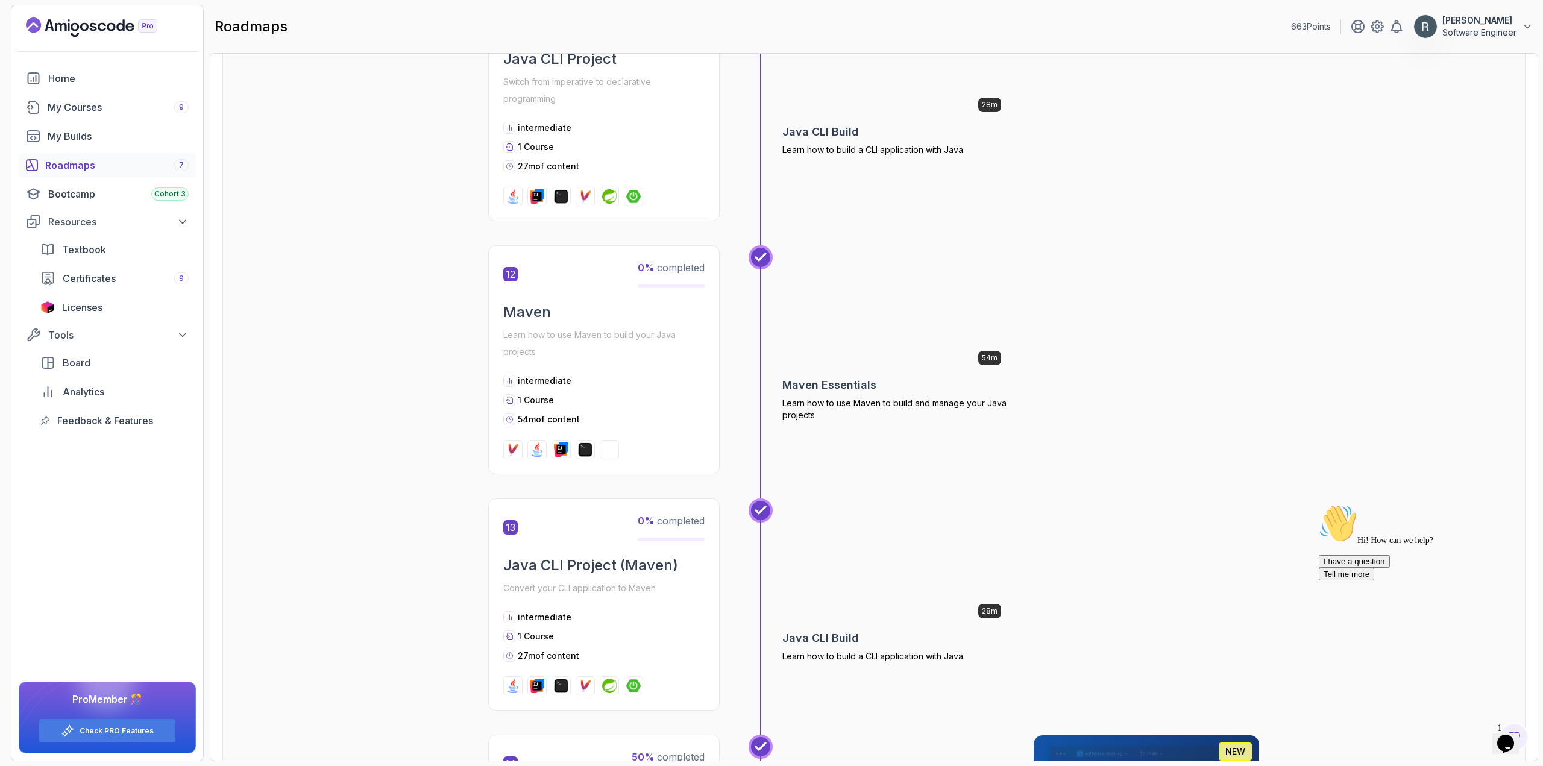
scroll to position [3494, 0]
